Goal: Transaction & Acquisition: Purchase product/service

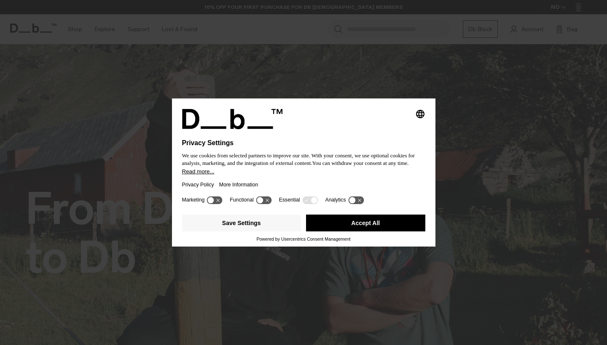
click at [355, 222] on button "Accept All" at bounding box center [365, 223] width 119 height 17
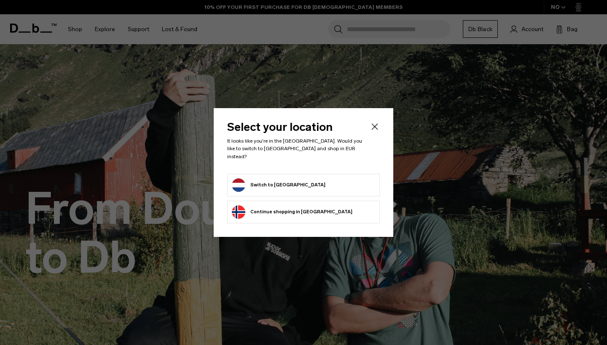
click at [301, 186] on form "Switch to Netherlands" at bounding box center [303, 185] width 143 height 13
click at [283, 184] on button "Switch to Netherlands" at bounding box center [279, 185] width 94 height 13
click at [270, 182] on button "Switch to Netherlands" at bounding box center [279, 185] width 94 height 13
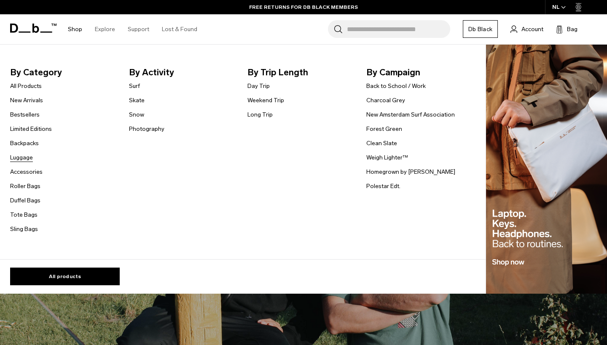
click at [16, 159] on link "Luggage" at bounding box center [21, 157] width 23 height 9
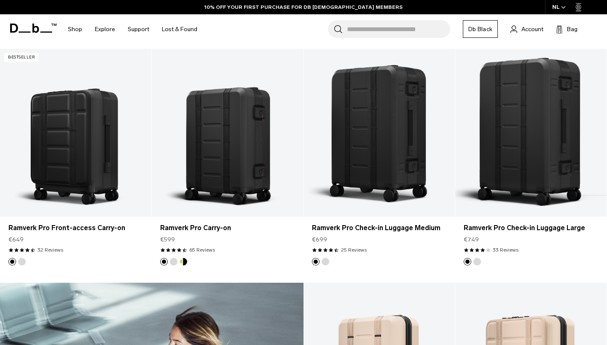
scroll to position [859, 0]
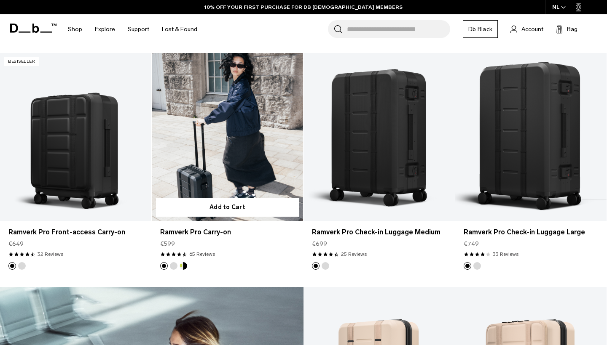
click at [218, 152] on link "Ramverk Pro Carry-on" at bounding box center [227, 137] width 151 height 168
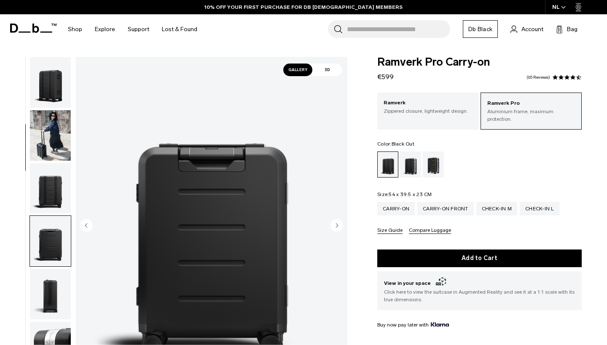
click at [47, 322] on img "button" at bounding box center [50, 347] width 41 height 51
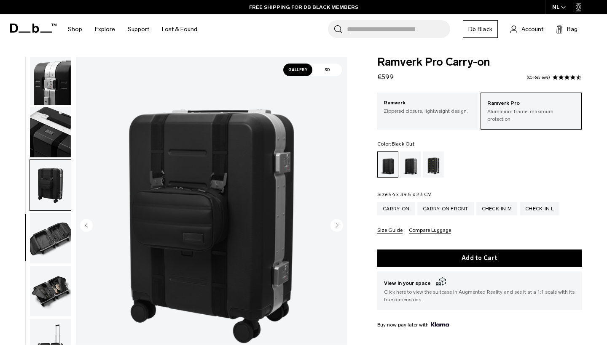
click at [43, 244] on img "button" at bounding box center [50, 238] width 41 height 51
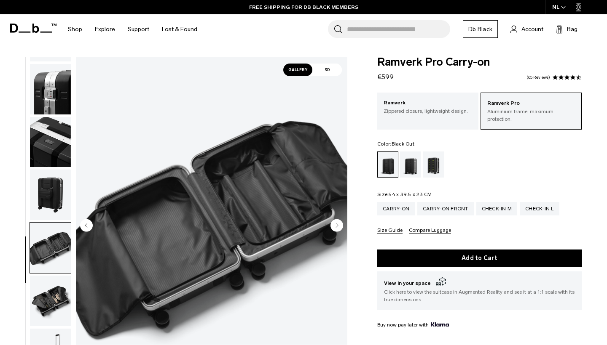
scroll to position [410, 0]
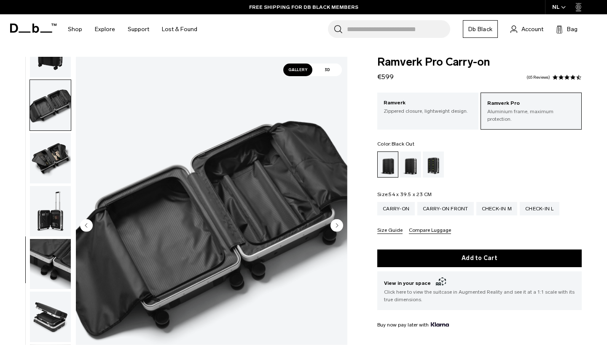
click at [48, 220] on img "button" at bounding box center [50, 211] width 41 height 51
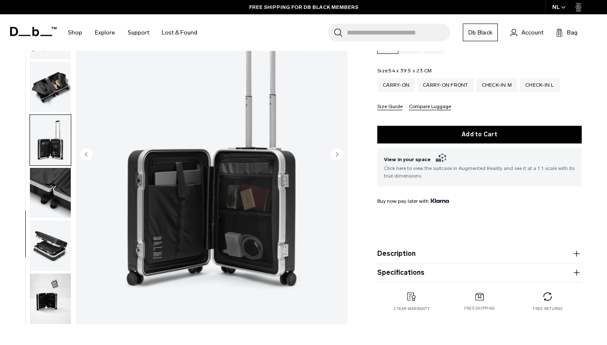
scroll to position [160, 0]
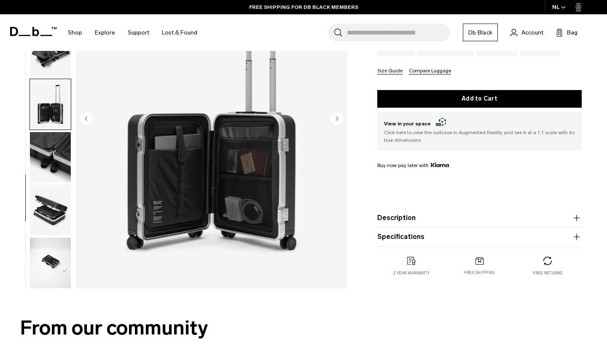
click at [48, 251] on img "button" at bounding box center [50, 263] width 41 height 51
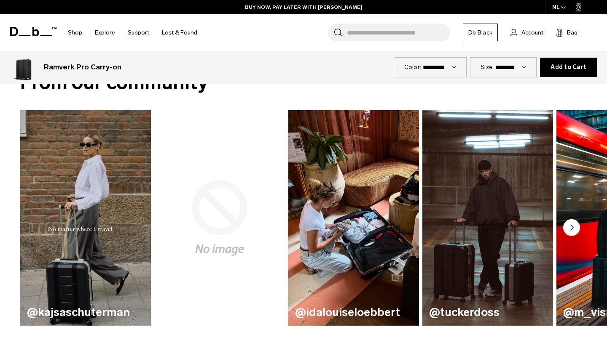
scroll to position [409, 0]
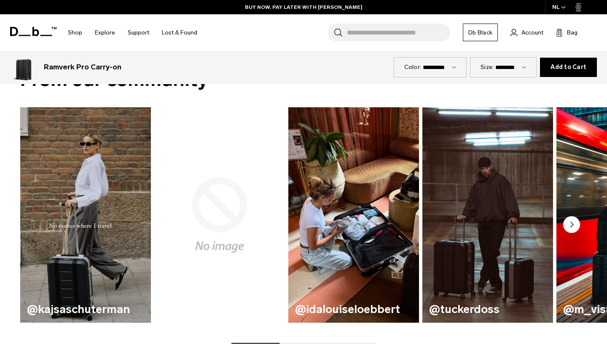
click at [572, 222] on icon "Next slide" at bounding box center [571, 224] width 3 height 5
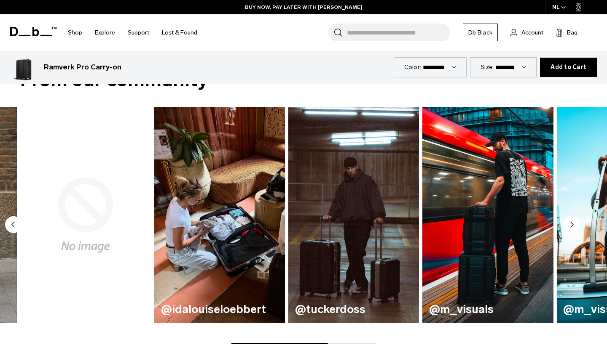
click at [570, 222] on icon "Next slide" at bounding box center [571, 224] width 3 height 5
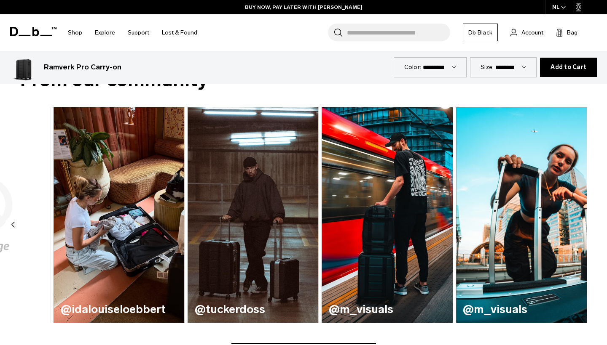
click at [570, 217] on img "6 / 6" at bounding box center [521, 215] width 131 height 216
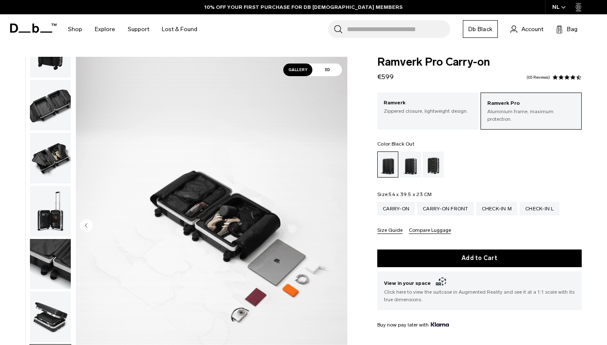
scroll to position [0, 0]
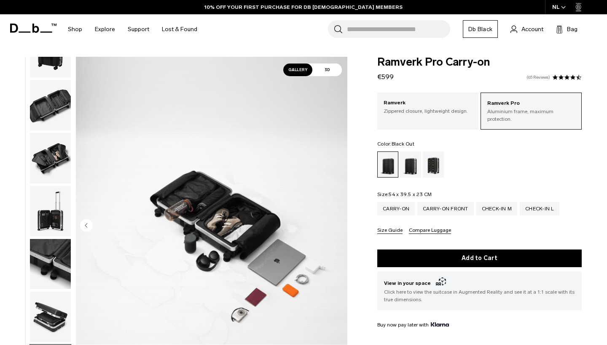
click at [543, 77] on link "65 Reviews" at bounding box center [538, 77] width 24 height 4
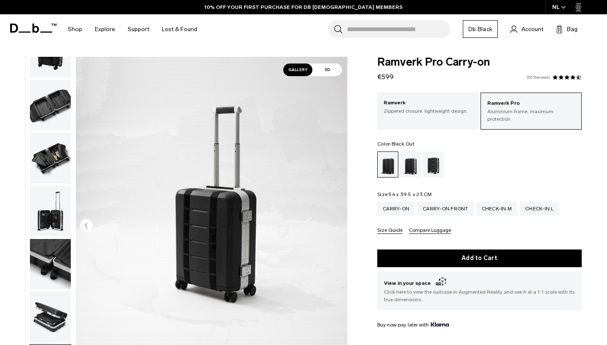
scroll to position [2626, 0]
